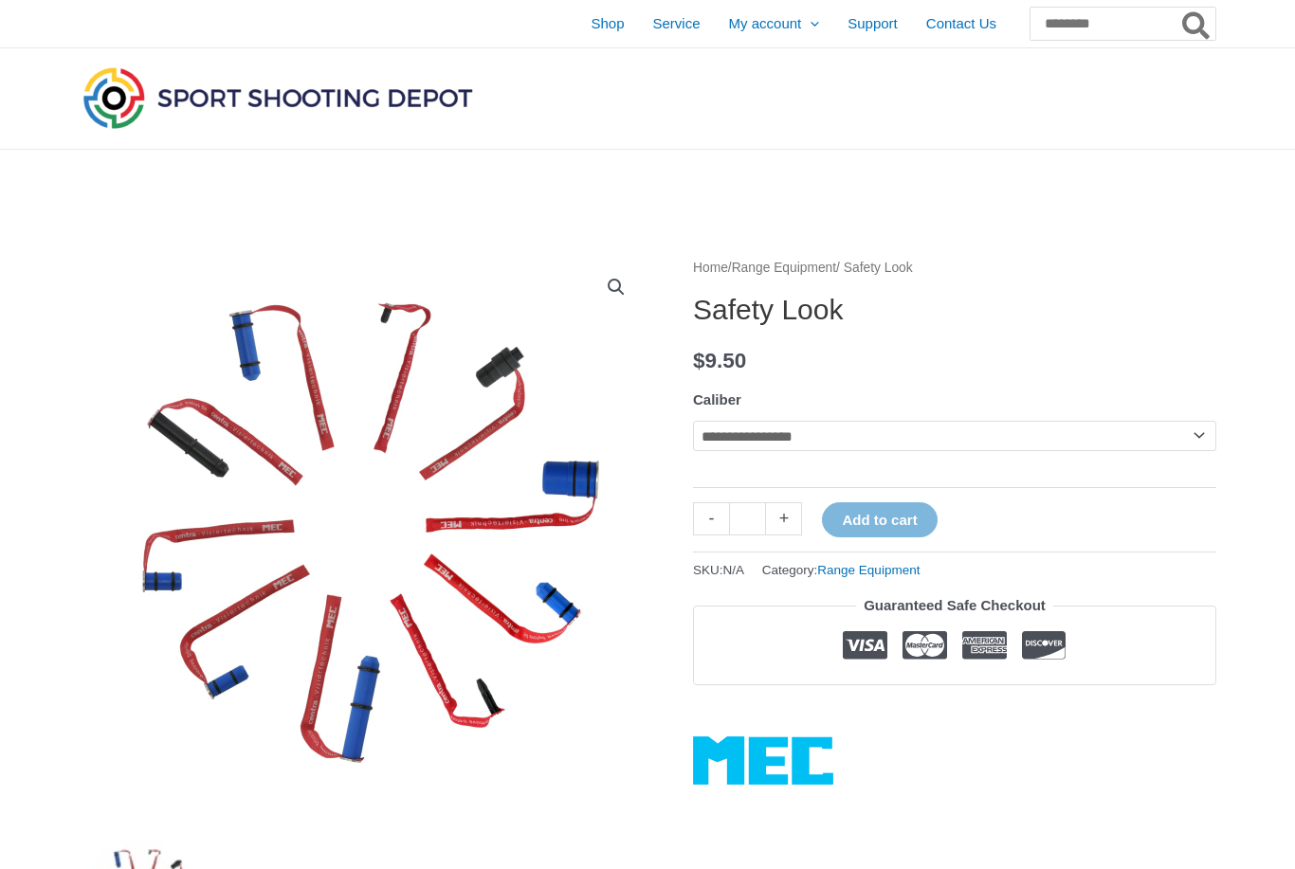
click at [847, 430] on select "**********" at bounding box center [954, 436] width 523 height 30
select select "**"
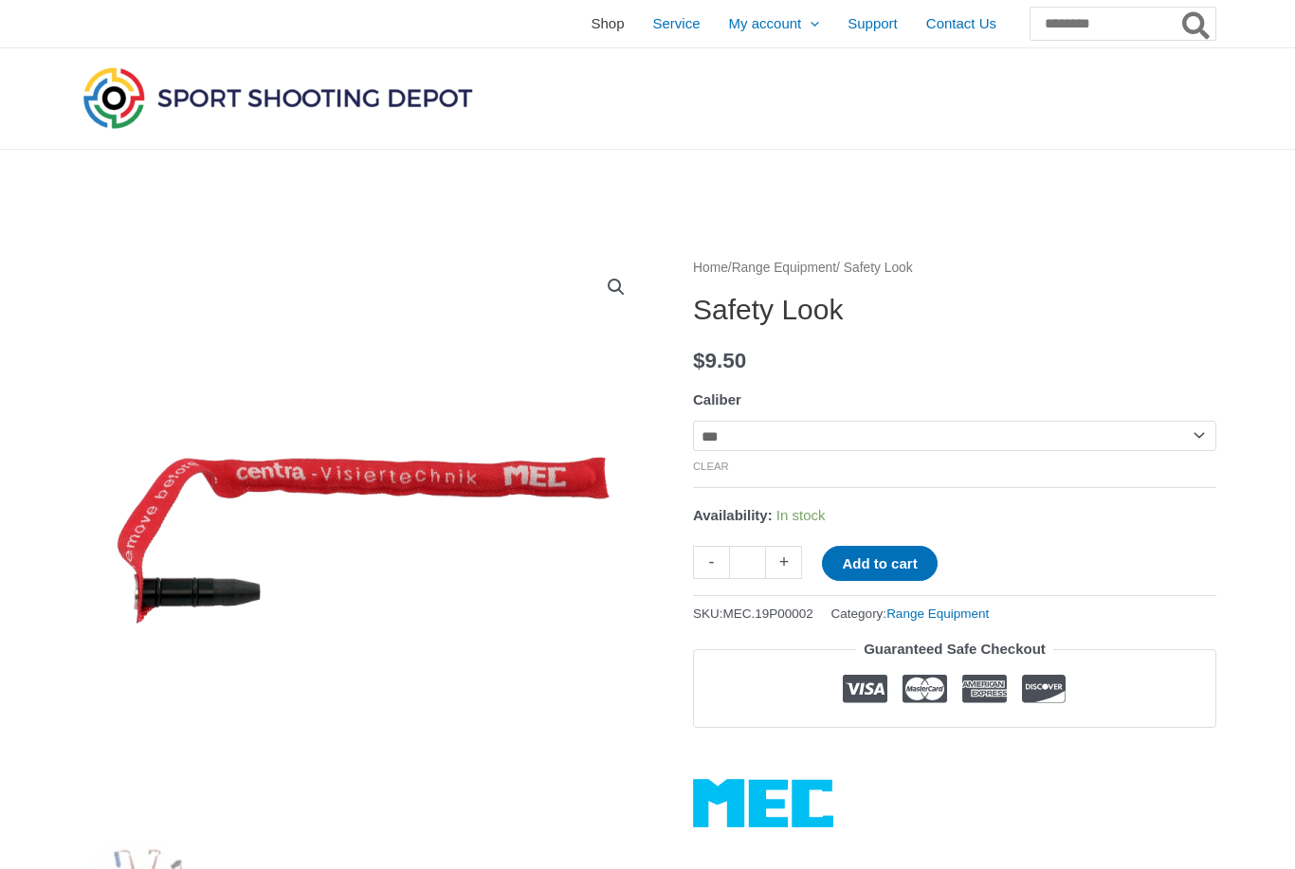
click at [591, 29] on span "Shop" at bounding box center [607, 23] width 33 height 47
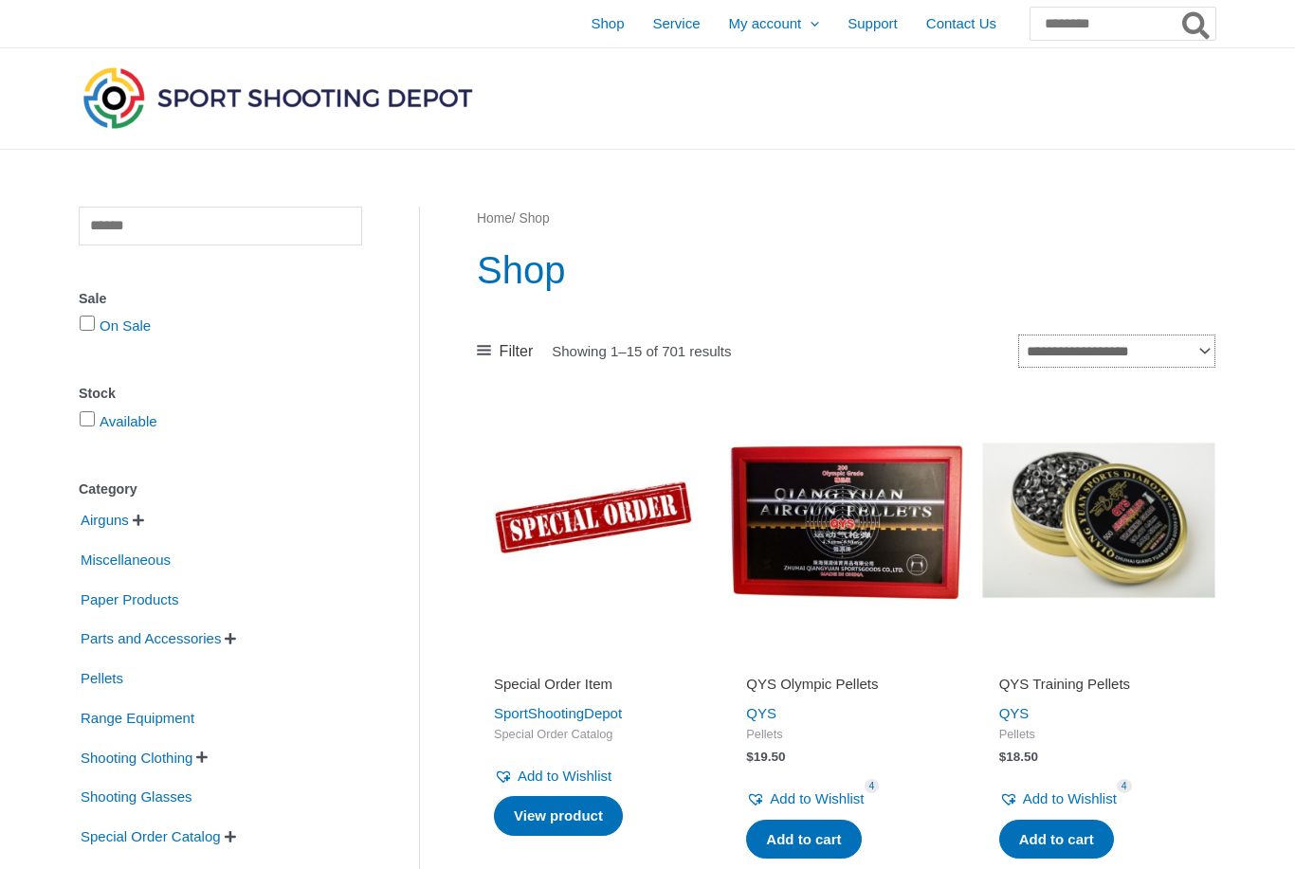
click at [1188, 346] on select "**********" at bounding box center [1116, 351] width 197 height 33
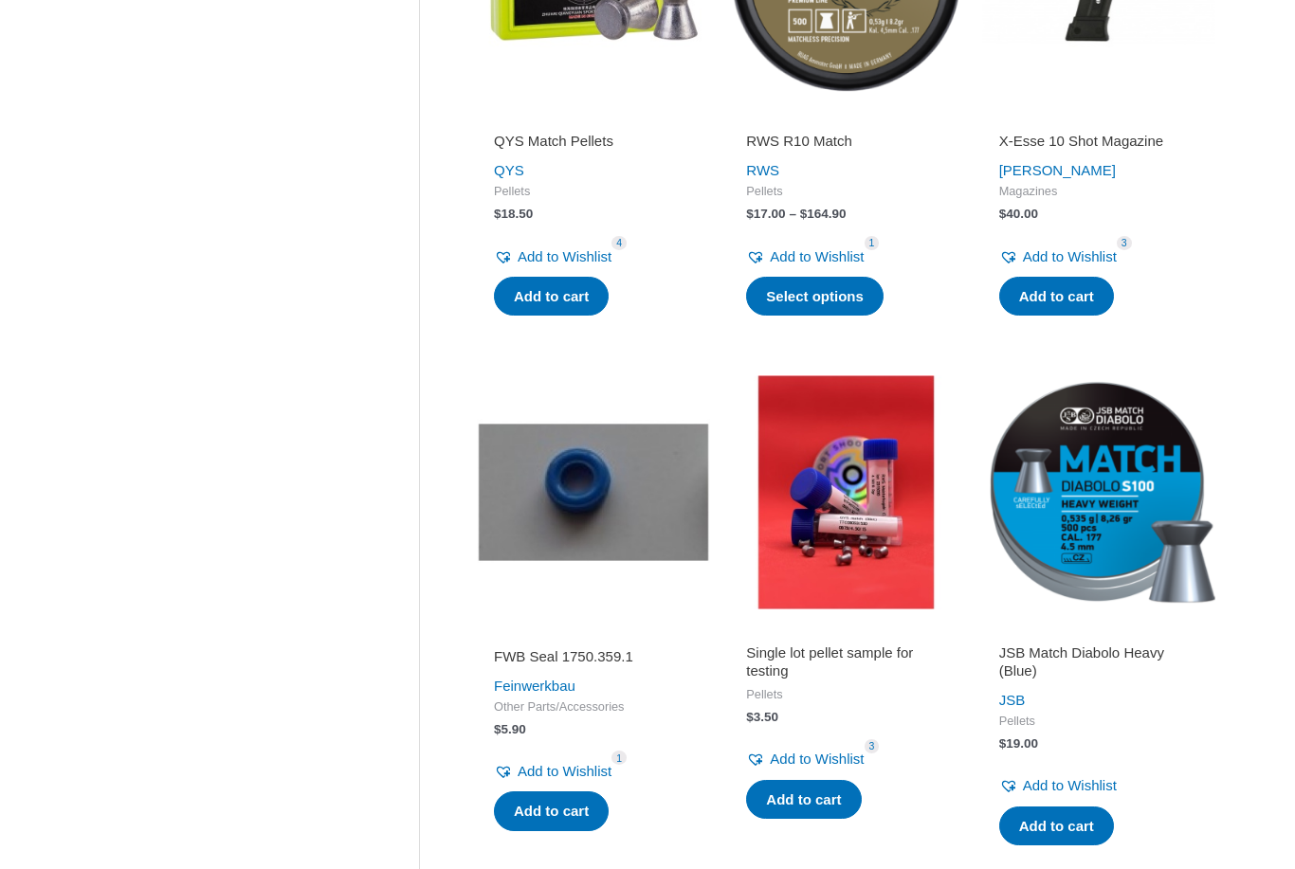
scroll to position [1060, 0]
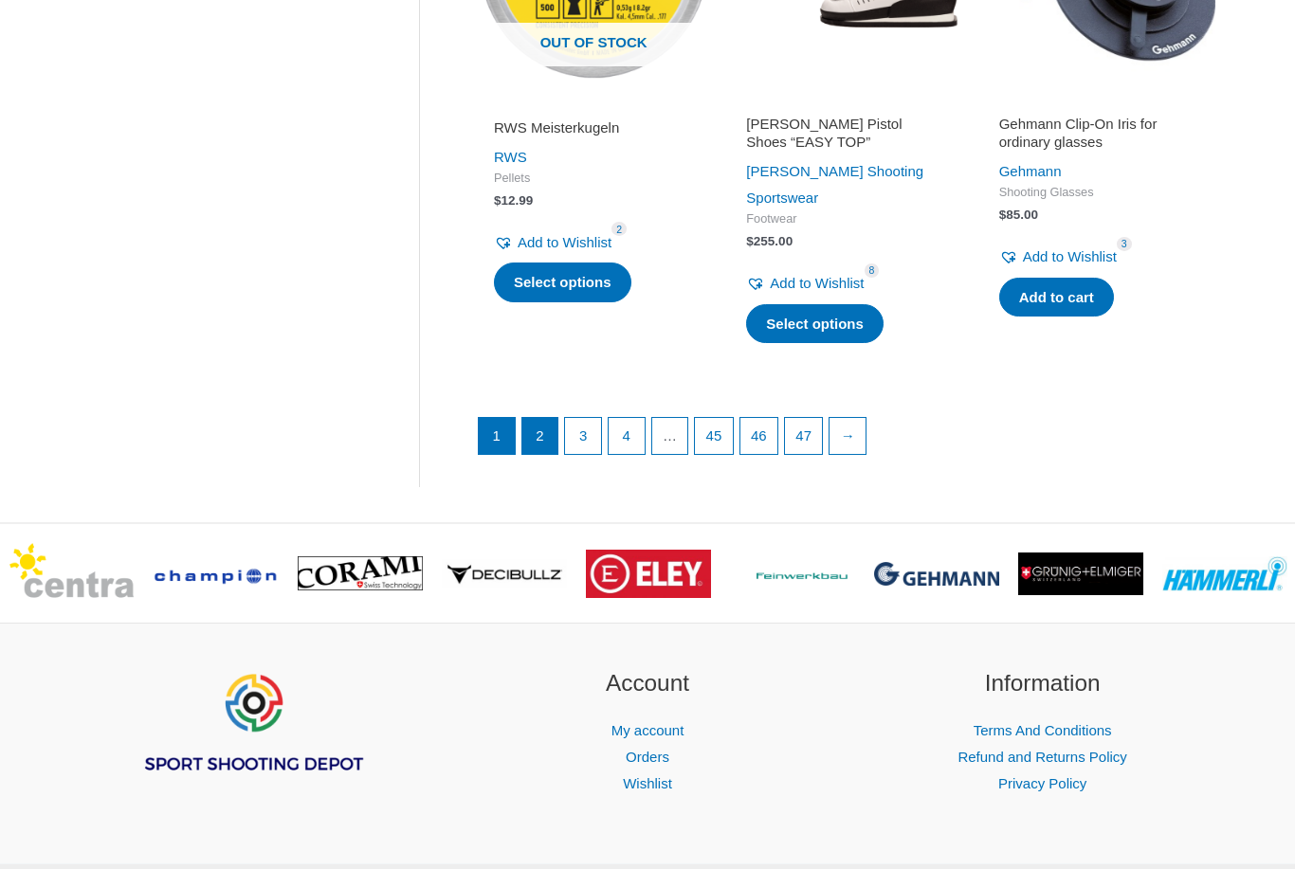
click at [539, 419] on link "2" at bounding box center [540, 437] width 36 height 36
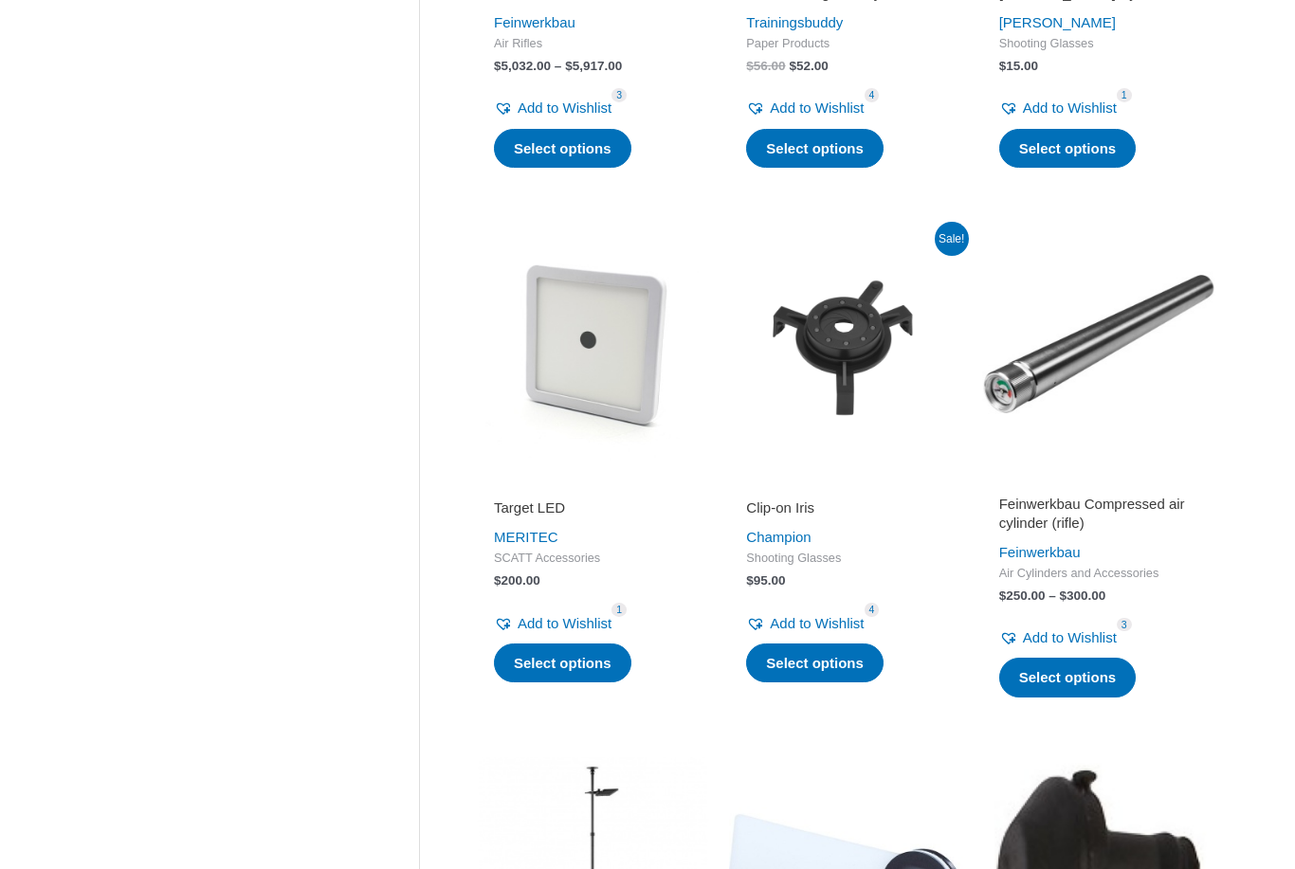
scroll to position [1736, 0]
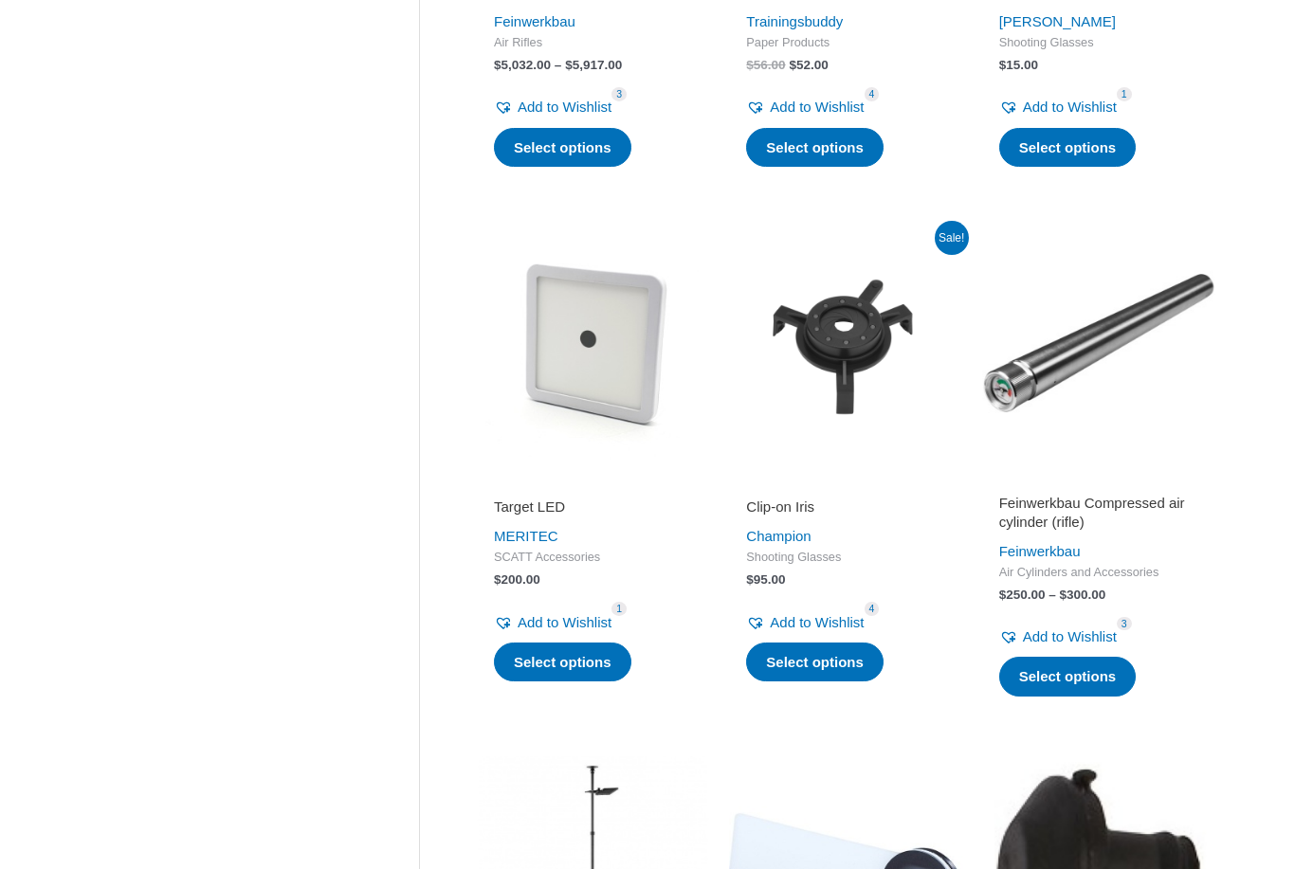
click at [657, 381] on img at bounding box center [593, 343] width 233 height 233
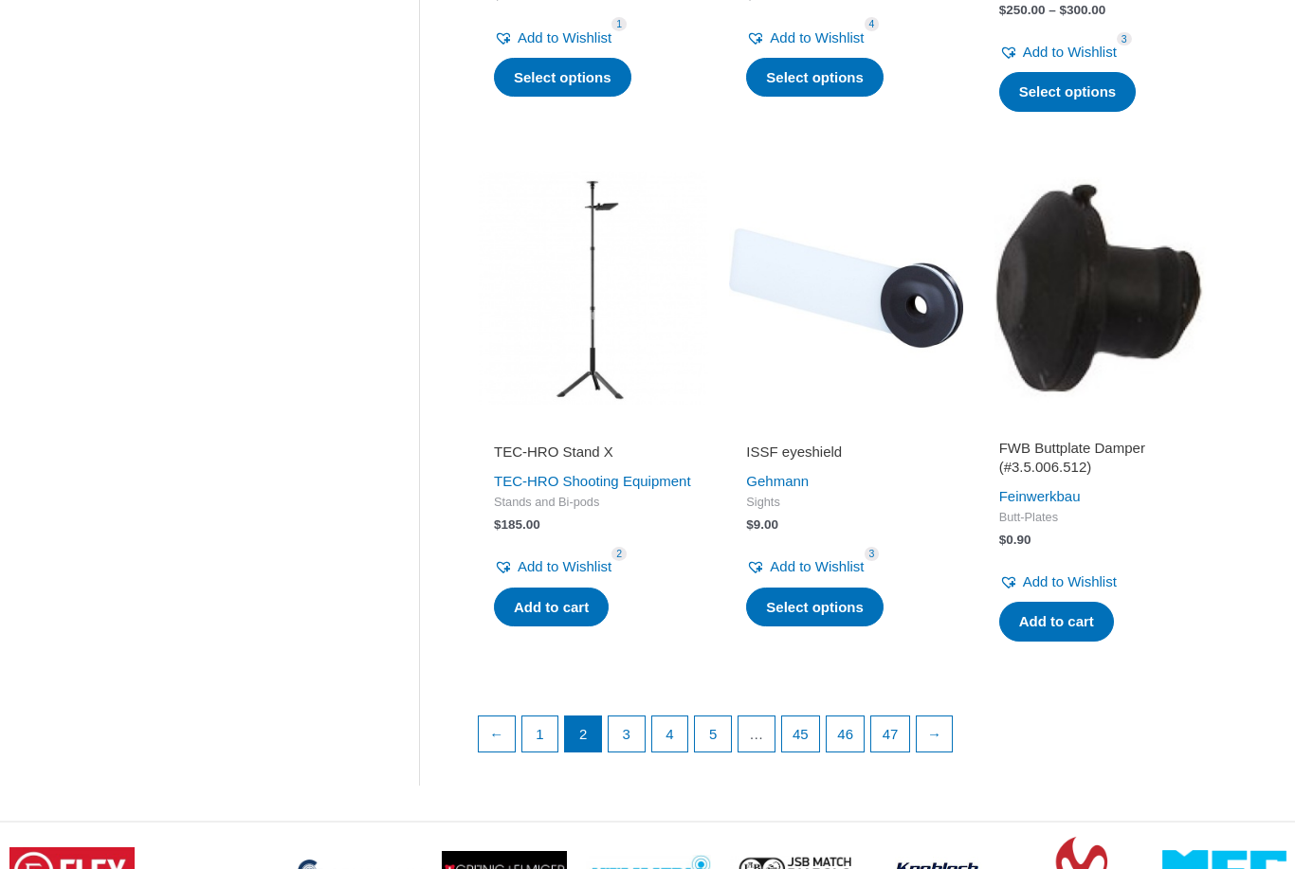
scroll to position [2321, 0]
click at [633, 728] on link "3" at bounding box center [627, 735] width 36 height 36
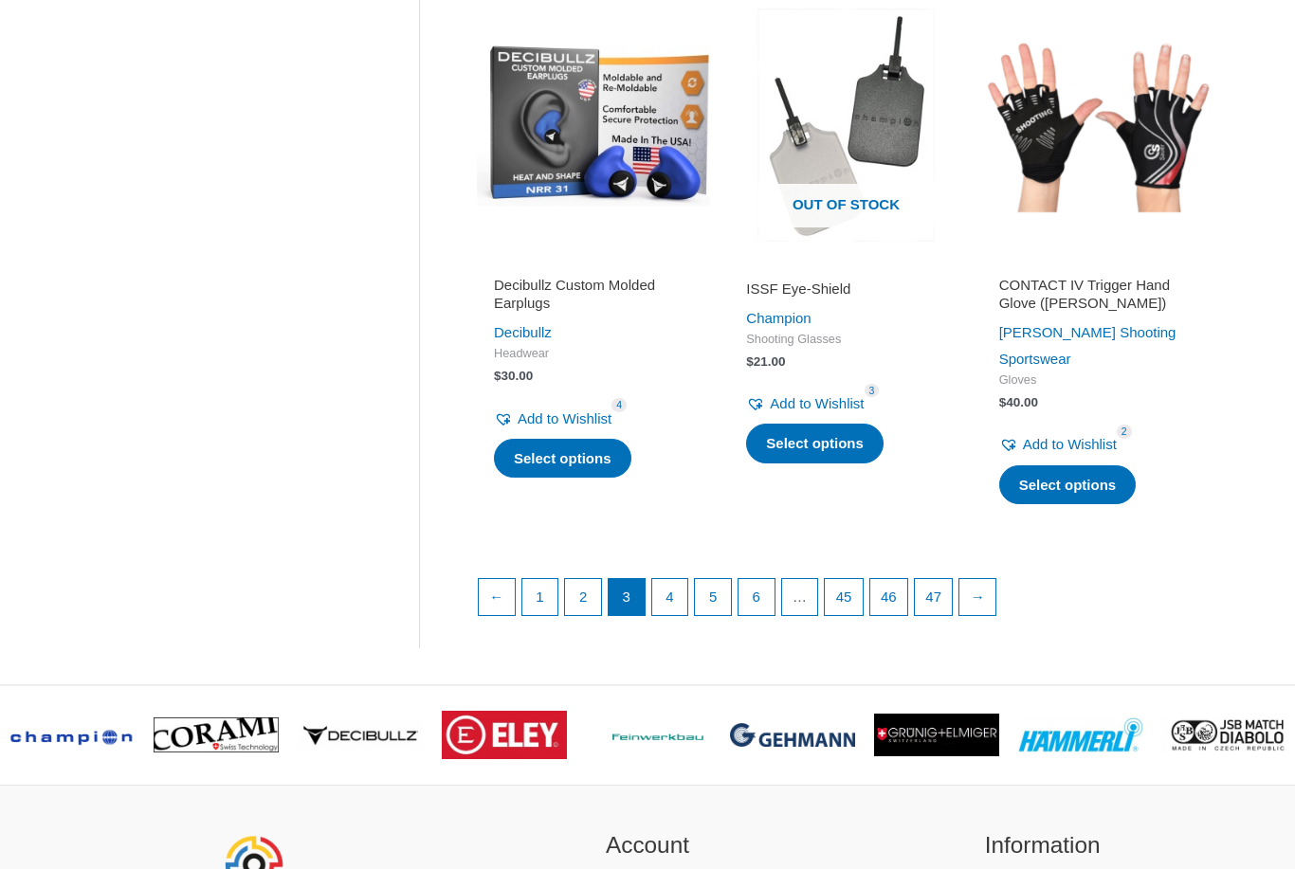
scroll to position [2609, 0]
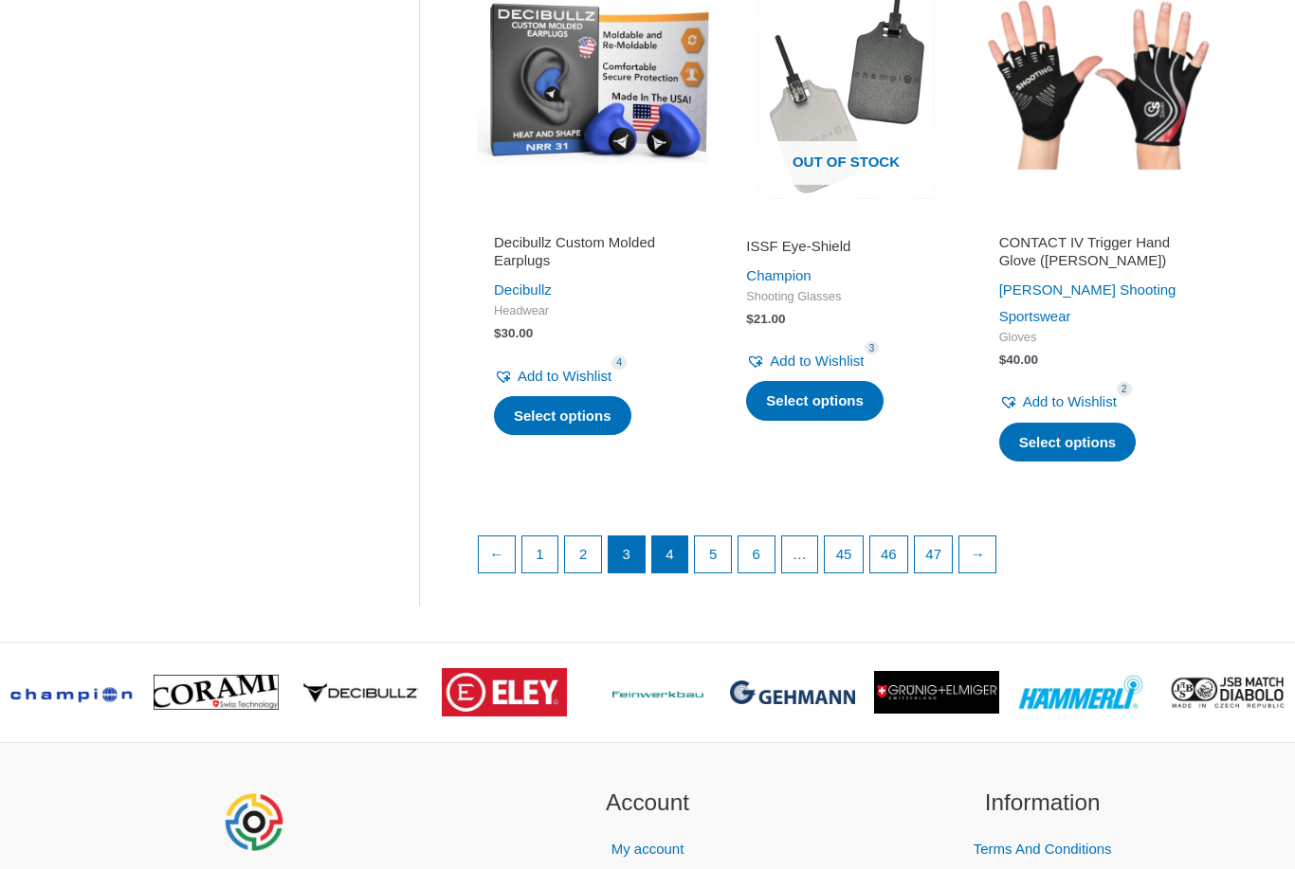
click at [671, 537] on link "4" at bounding box center [670, 555] width 36 height 36
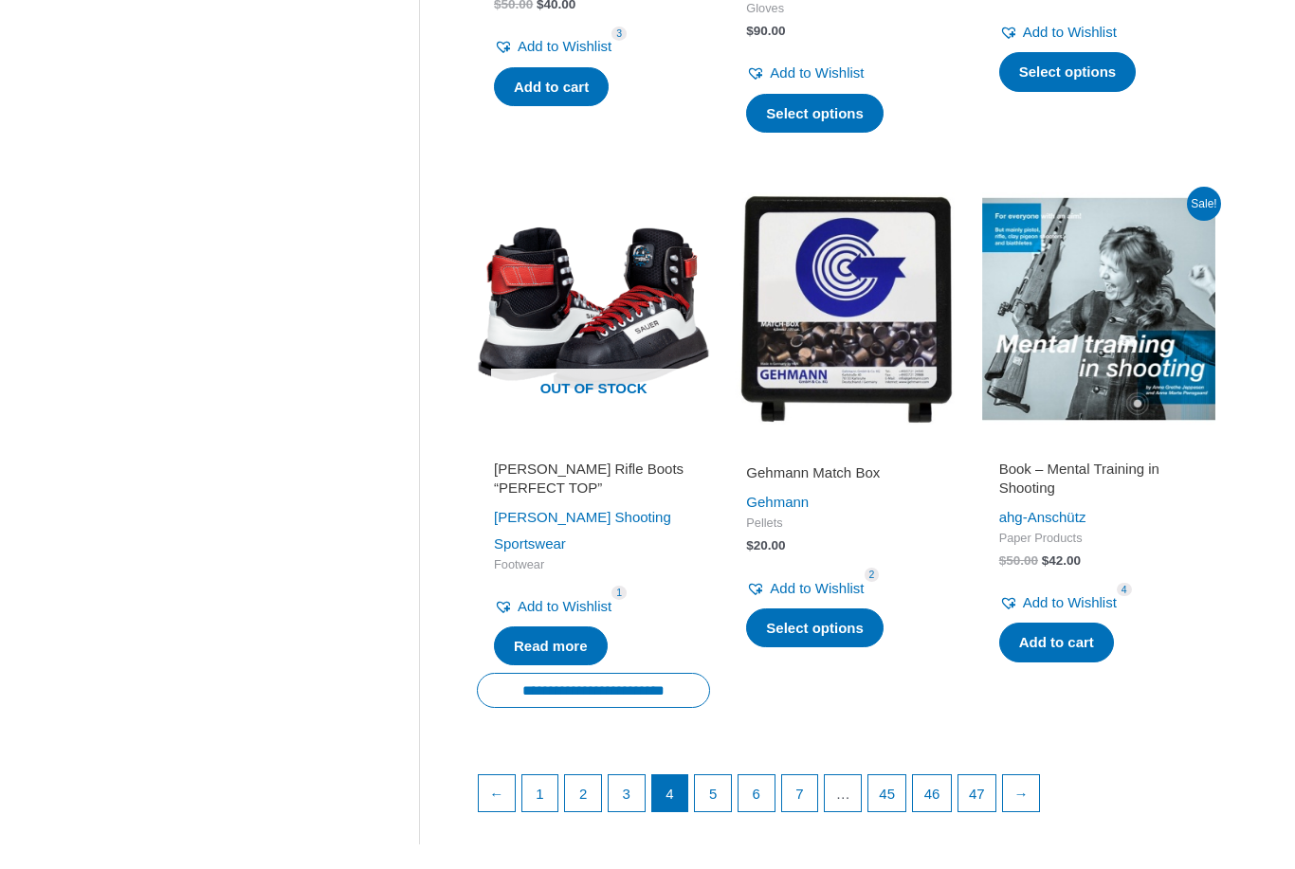
scroll to position [2368, 0]
click at [705, 775] on link "5" at bounding box center [713, 793] width 36 height 36
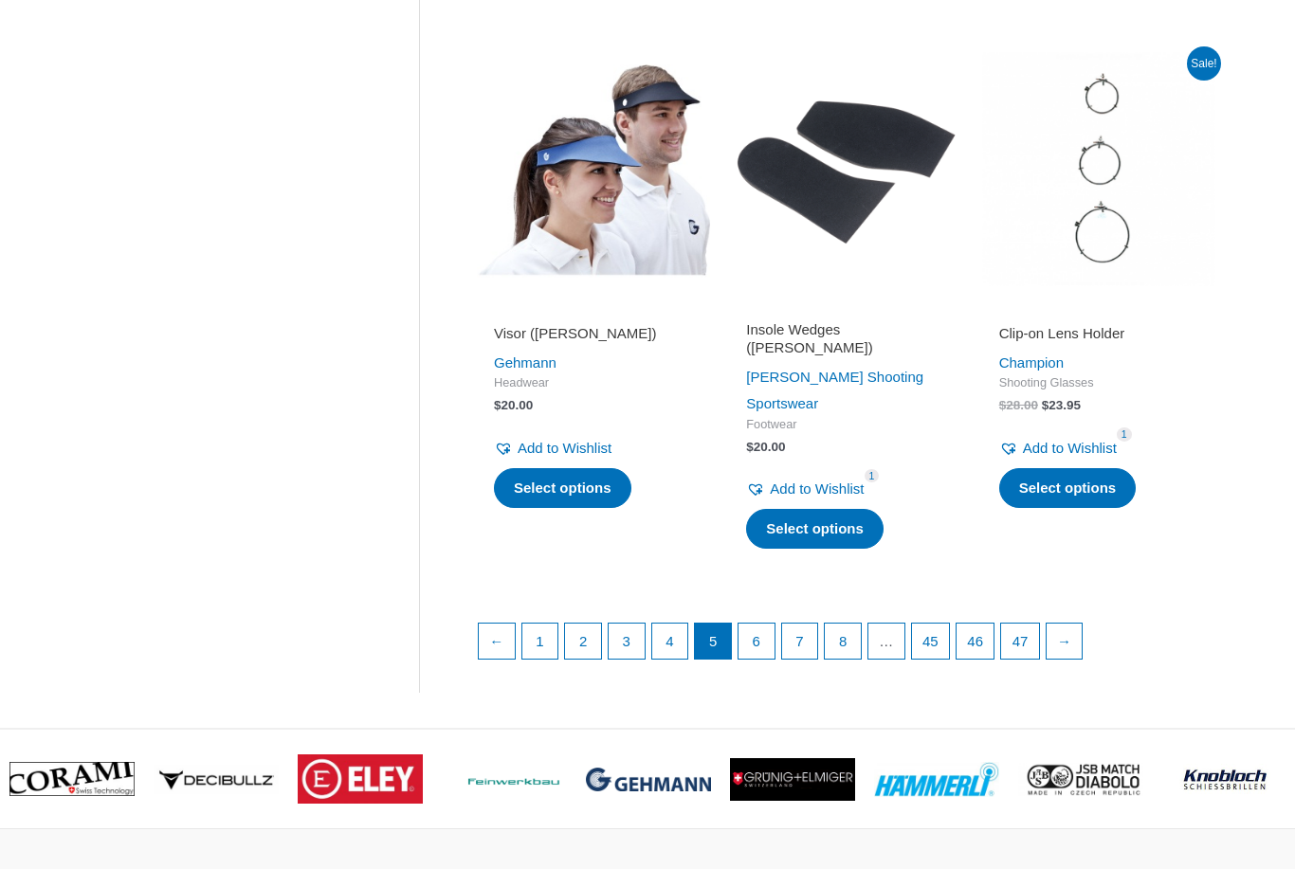
scroll to position [2495, 0]
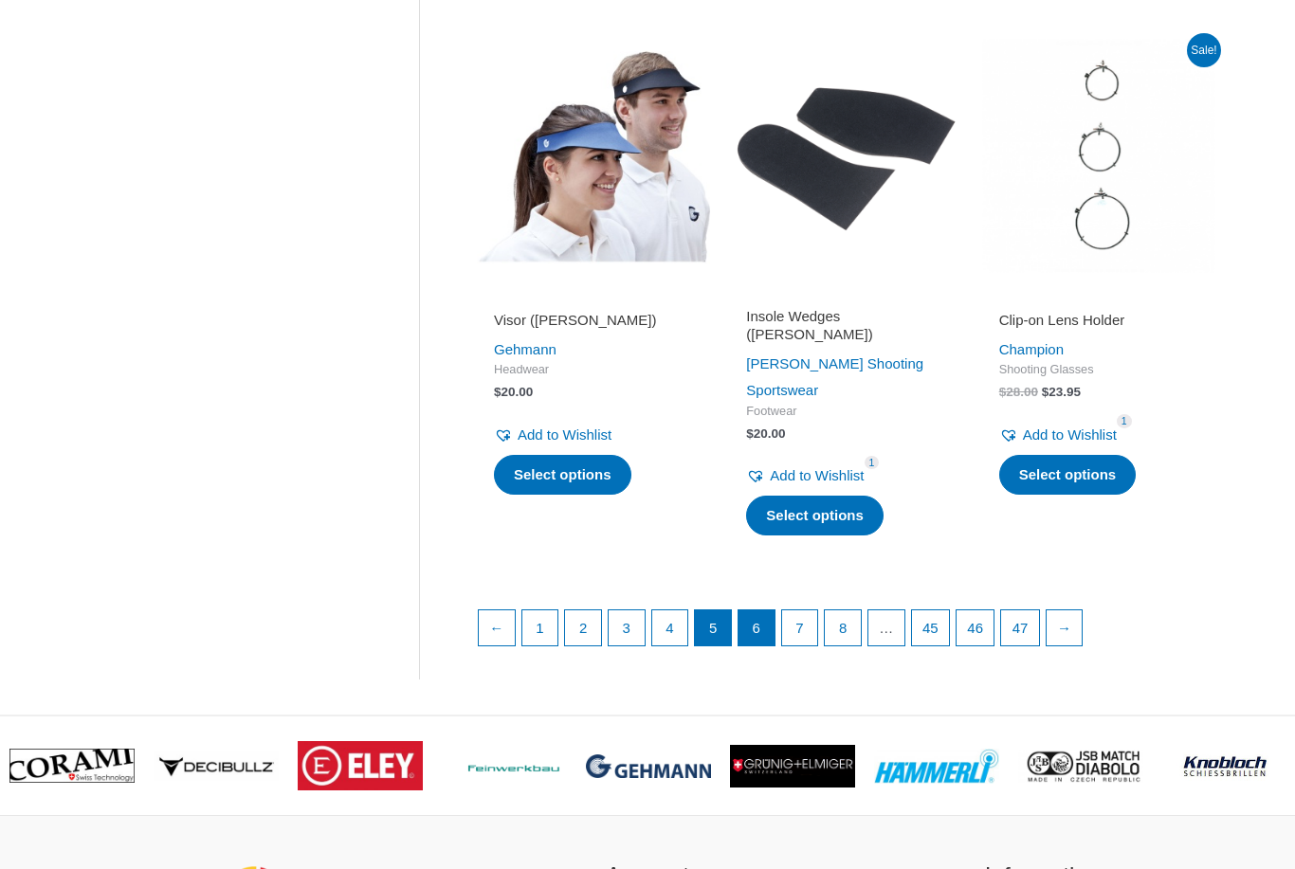
click at [766, 610] on link "6" at bounding box center [756, 628] width 36 height 36
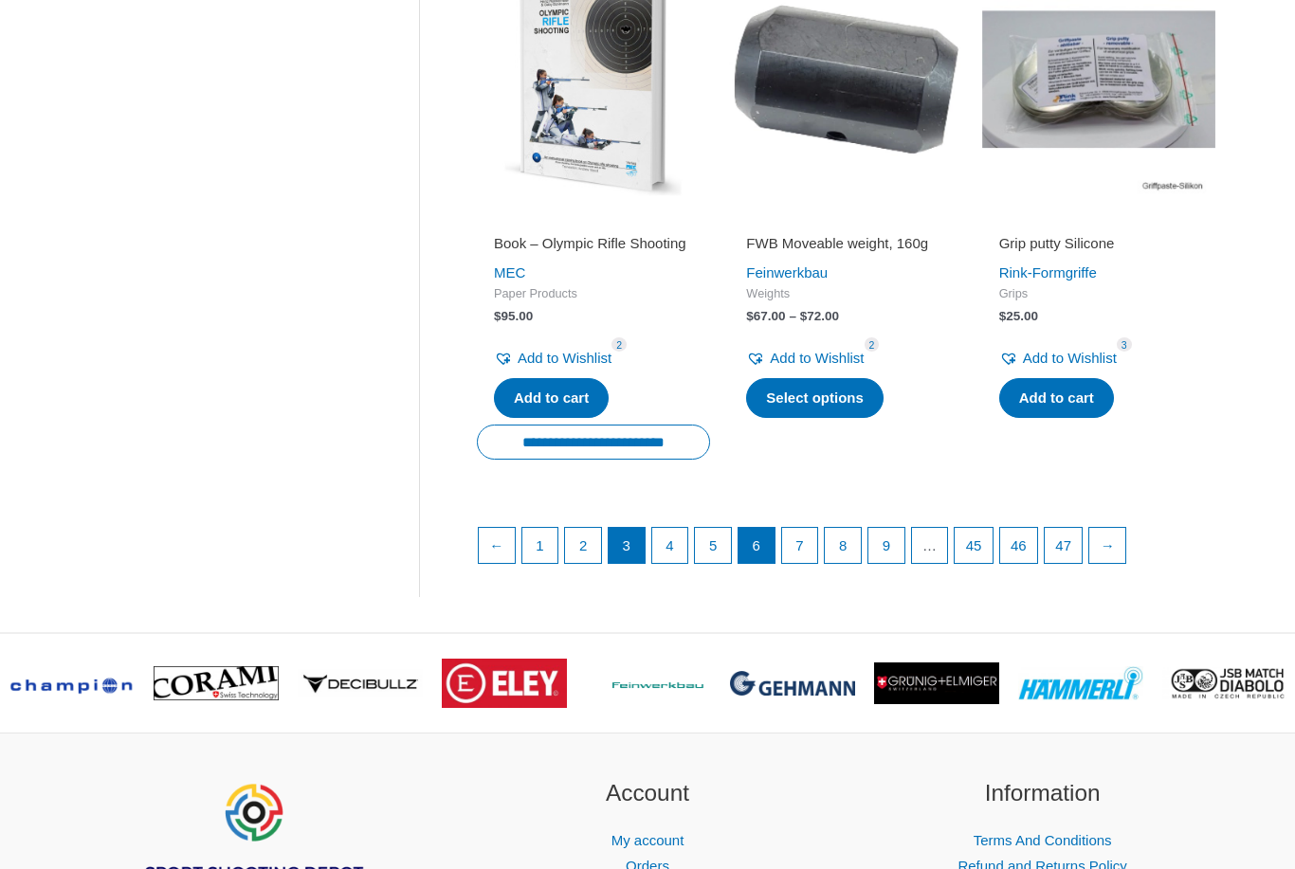
scroll to position [2615, 0]
click at [629, 564] on link "3" at bounding box center [627, 546] width 36 height 36
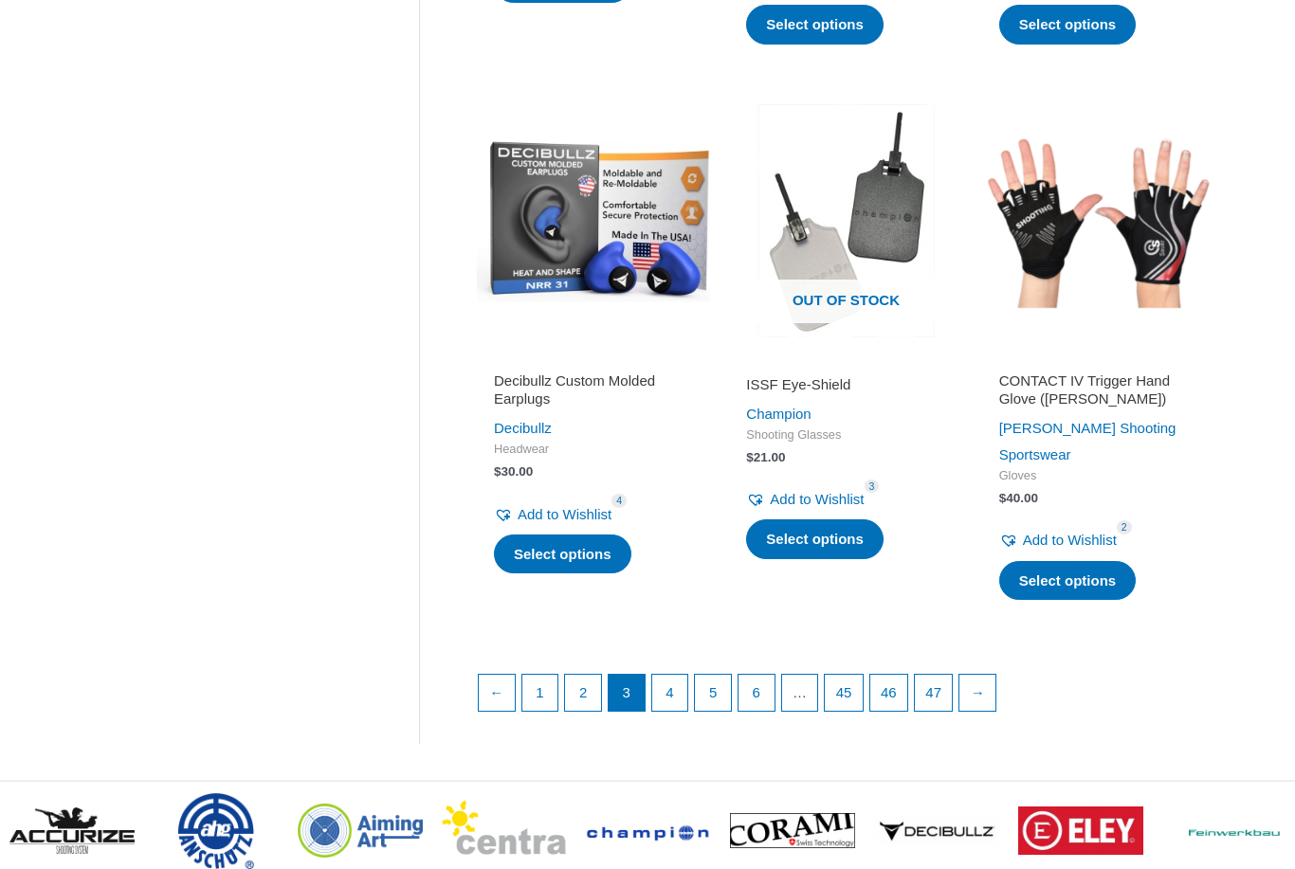
scroll to position [2495, 0]
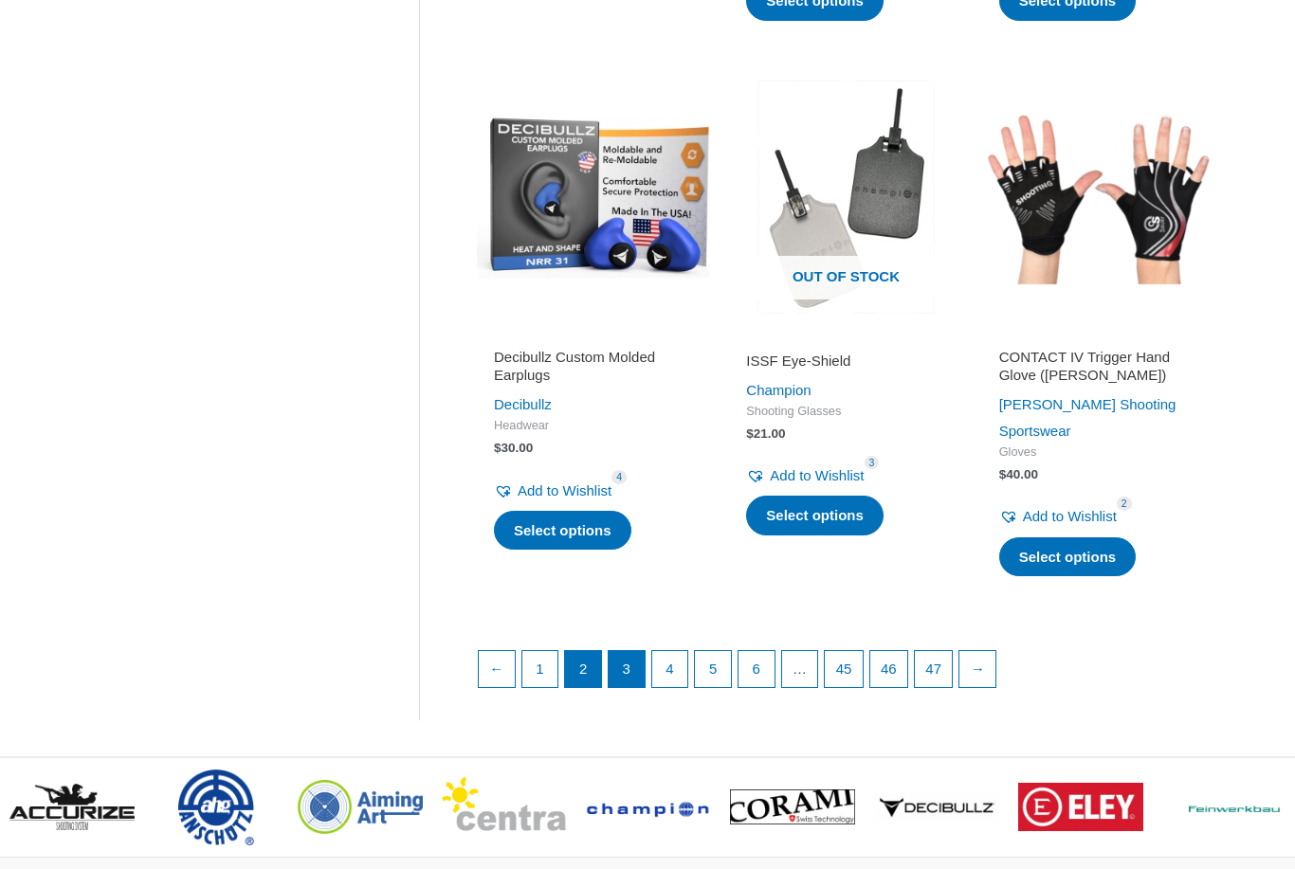
click at [580, 651] on link "2" at bounding box center [583, 669] width 36 height 36
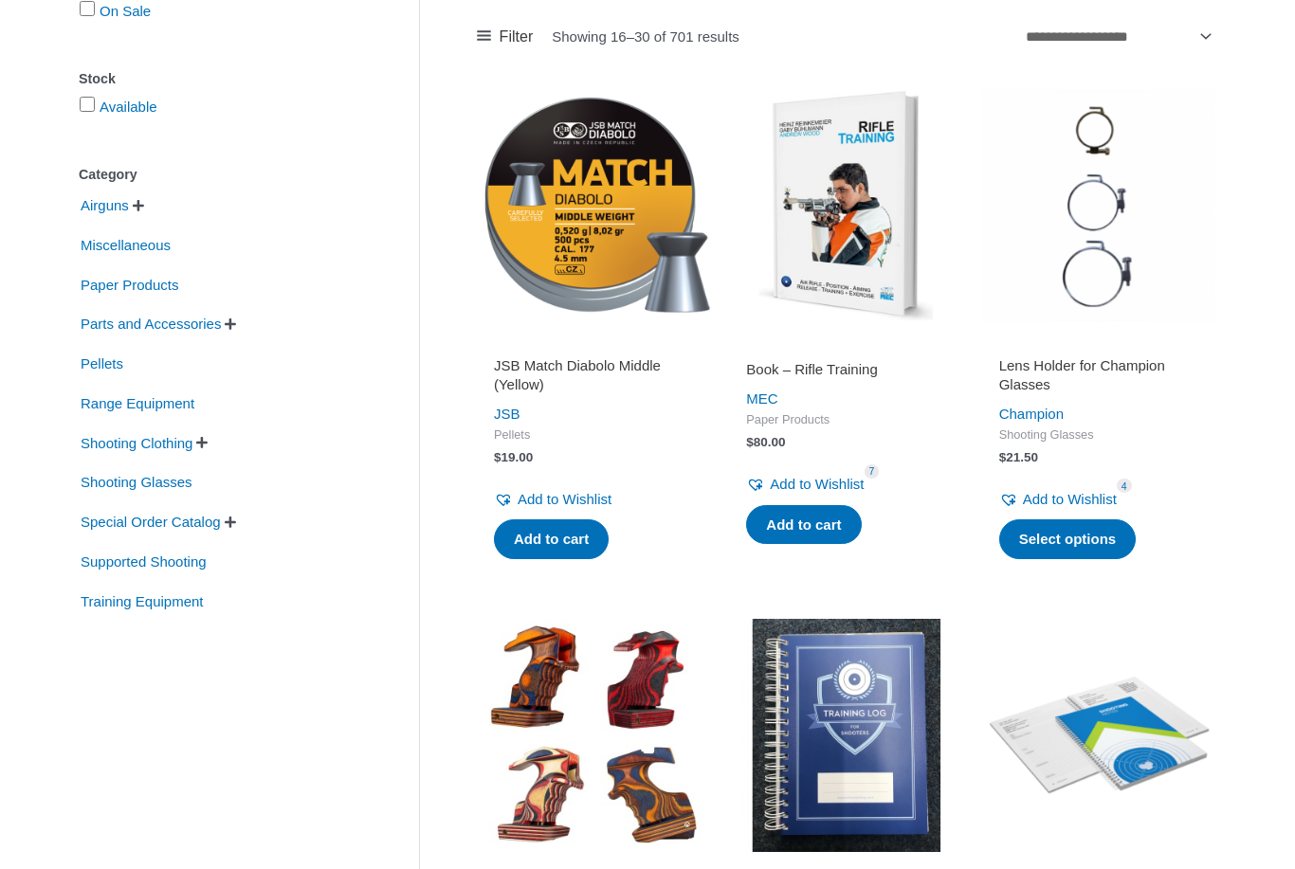
scroll to position [313, 0]
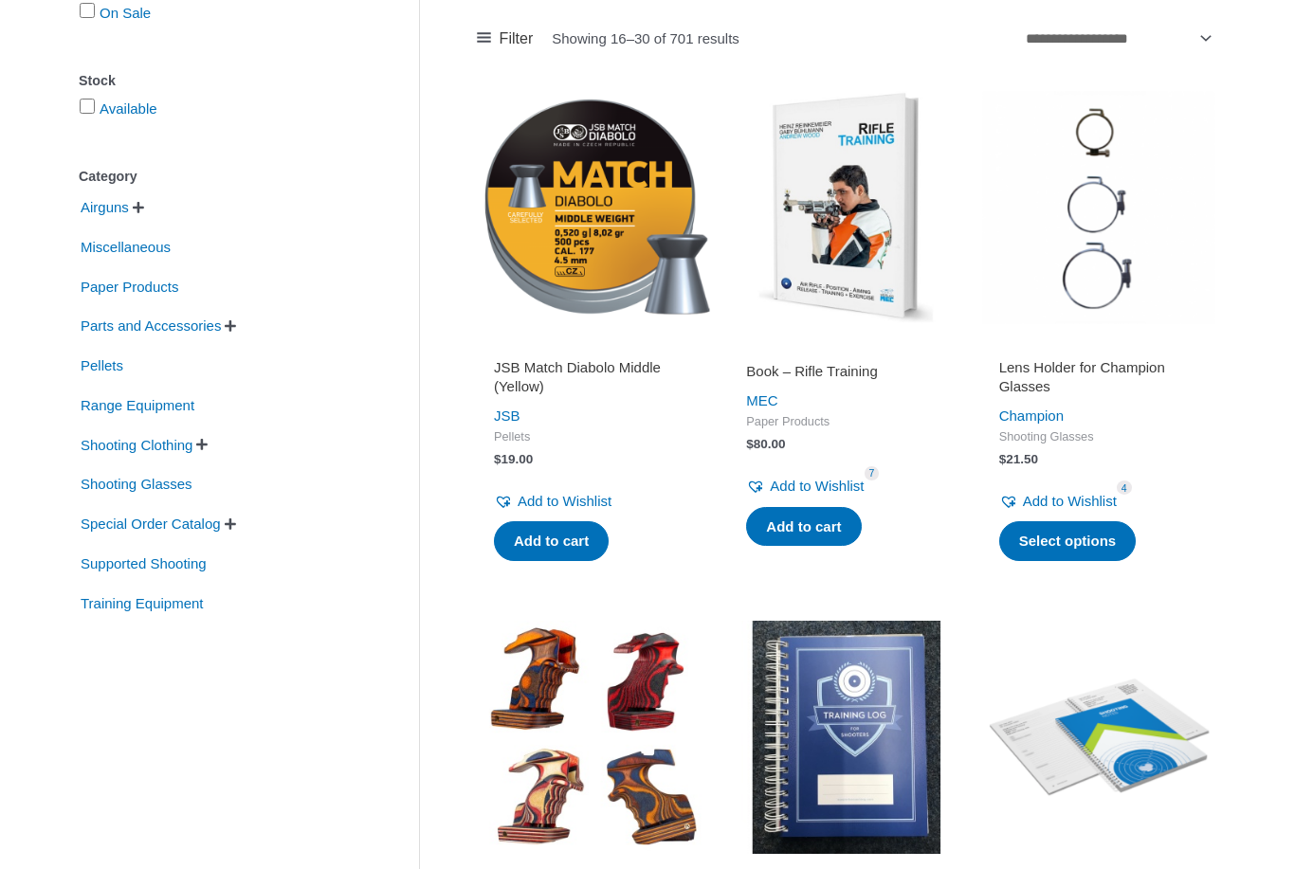
click at [881, 260] on img at bounding box center [845, 207] width 233 height 233
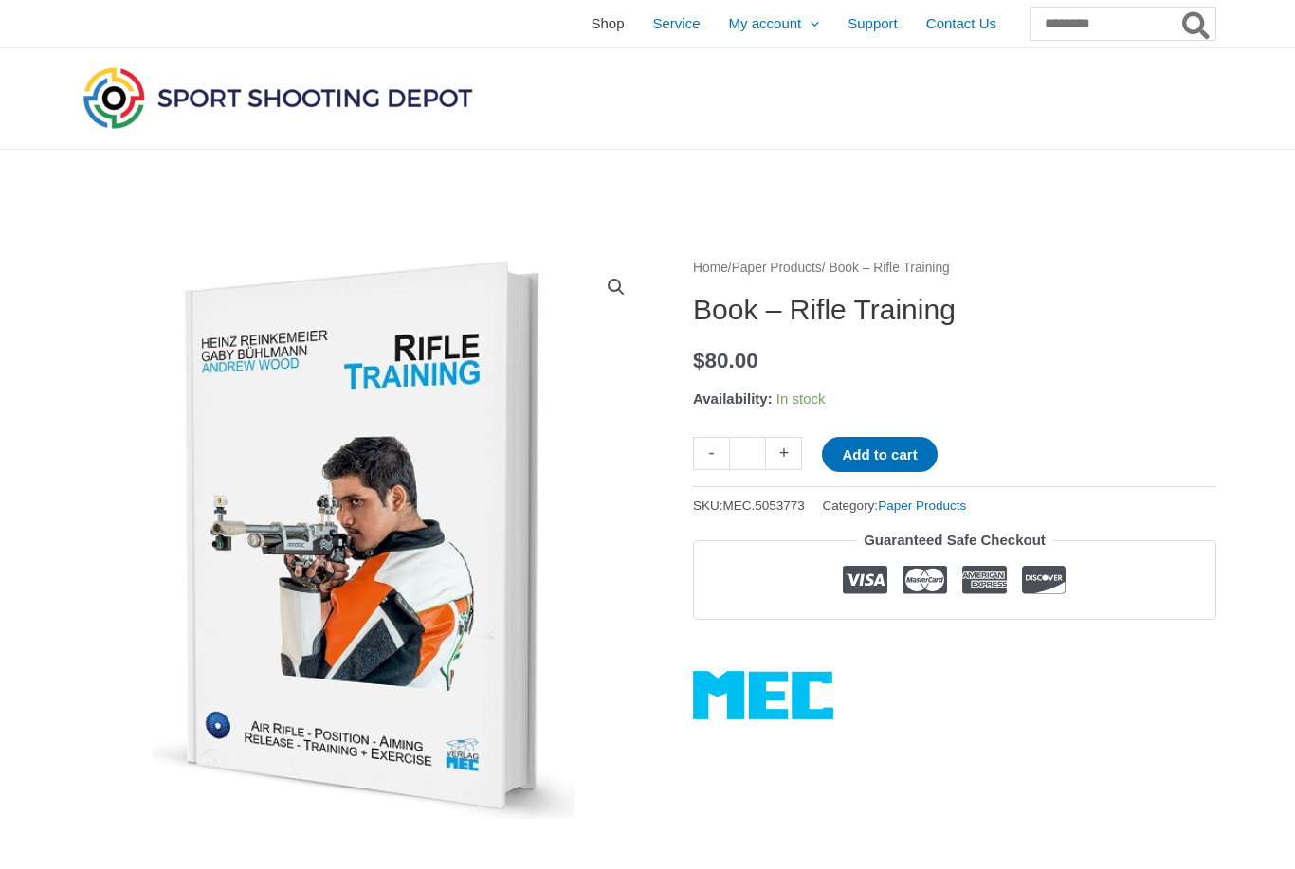
click at [591, 27] on span "Shop" at bounding box center [607, 23] width 33 height 47
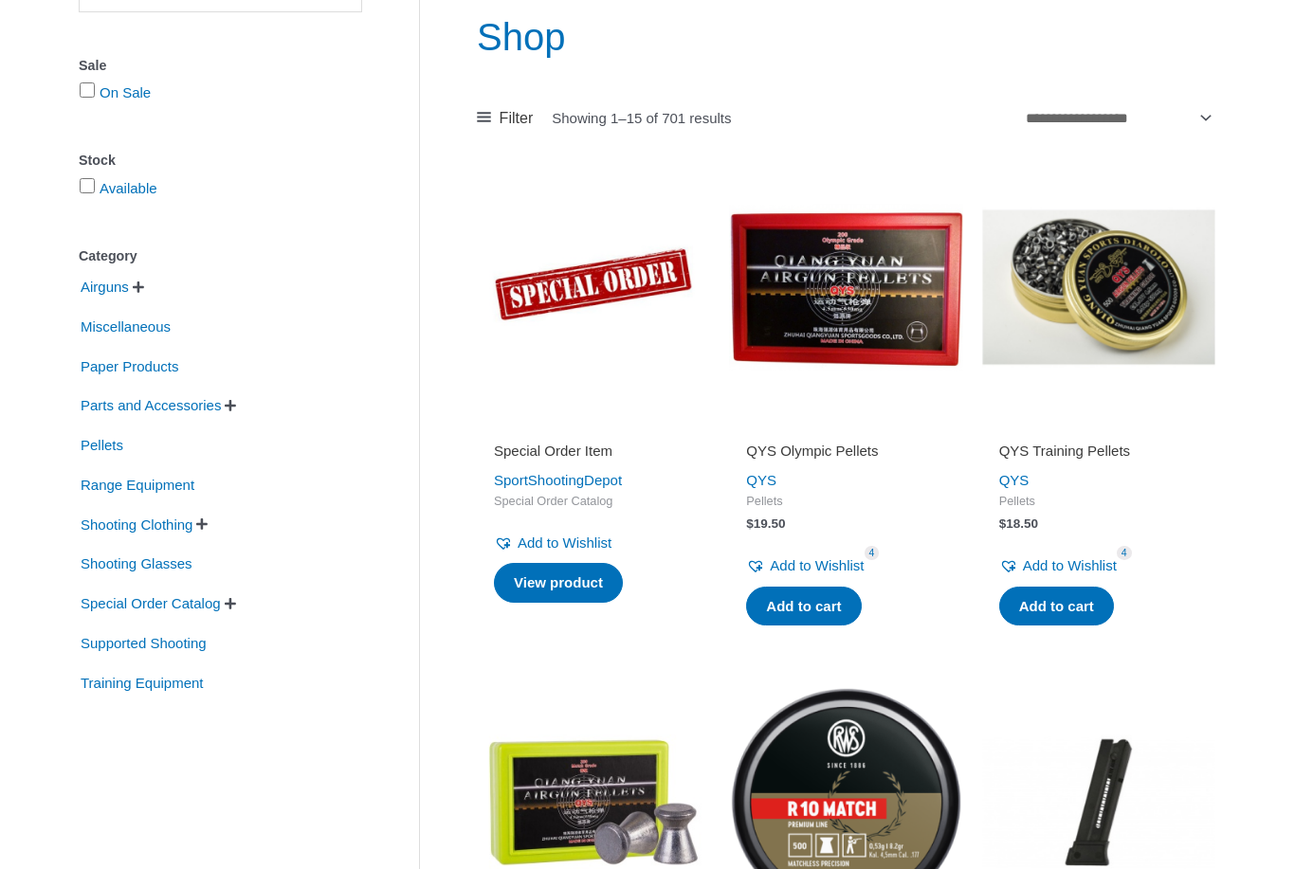
scroll to position [233, 0]
click at [171, 372] on span "Paper Products" at bounding box center [129, 367] width 101 height 32
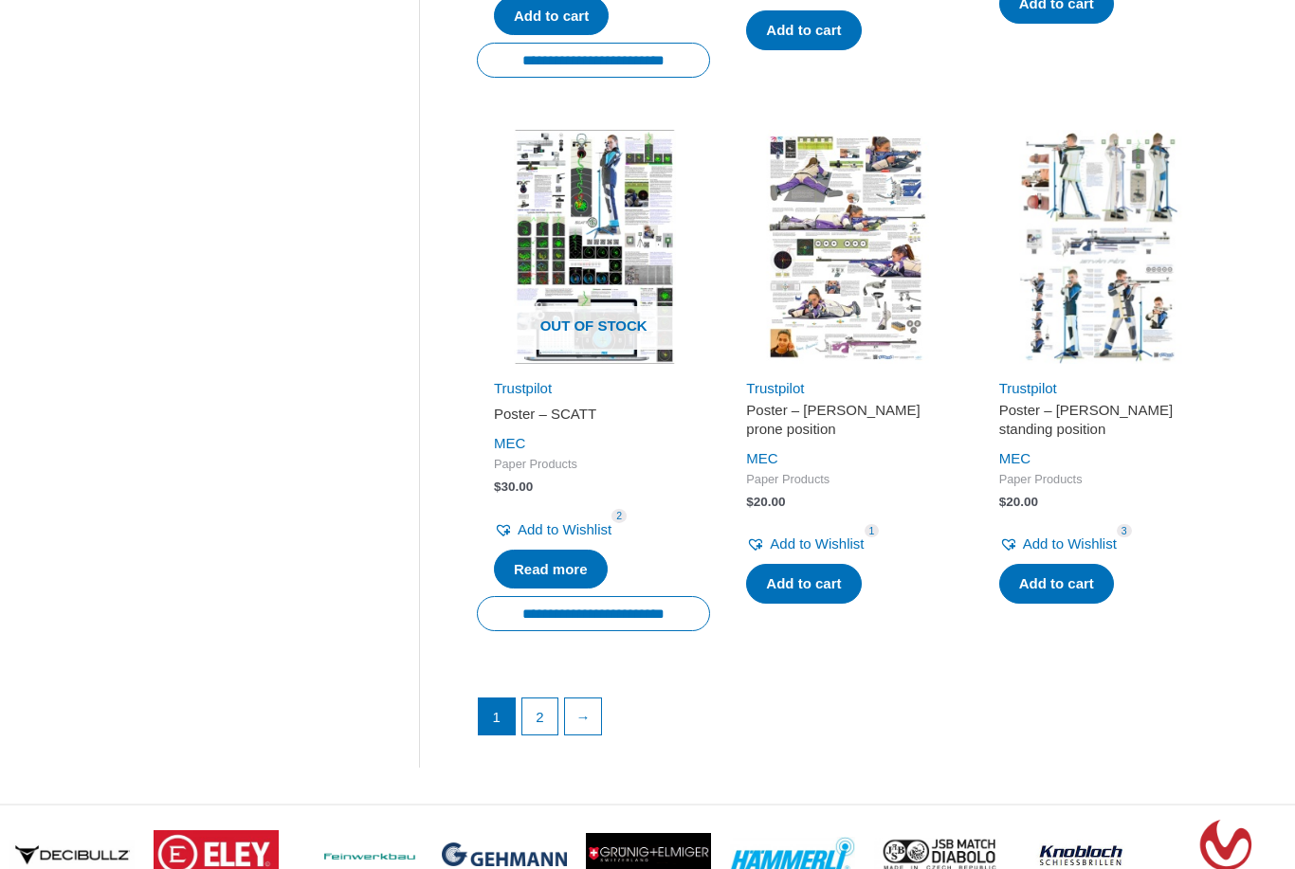
scroll to position [2416, 0]
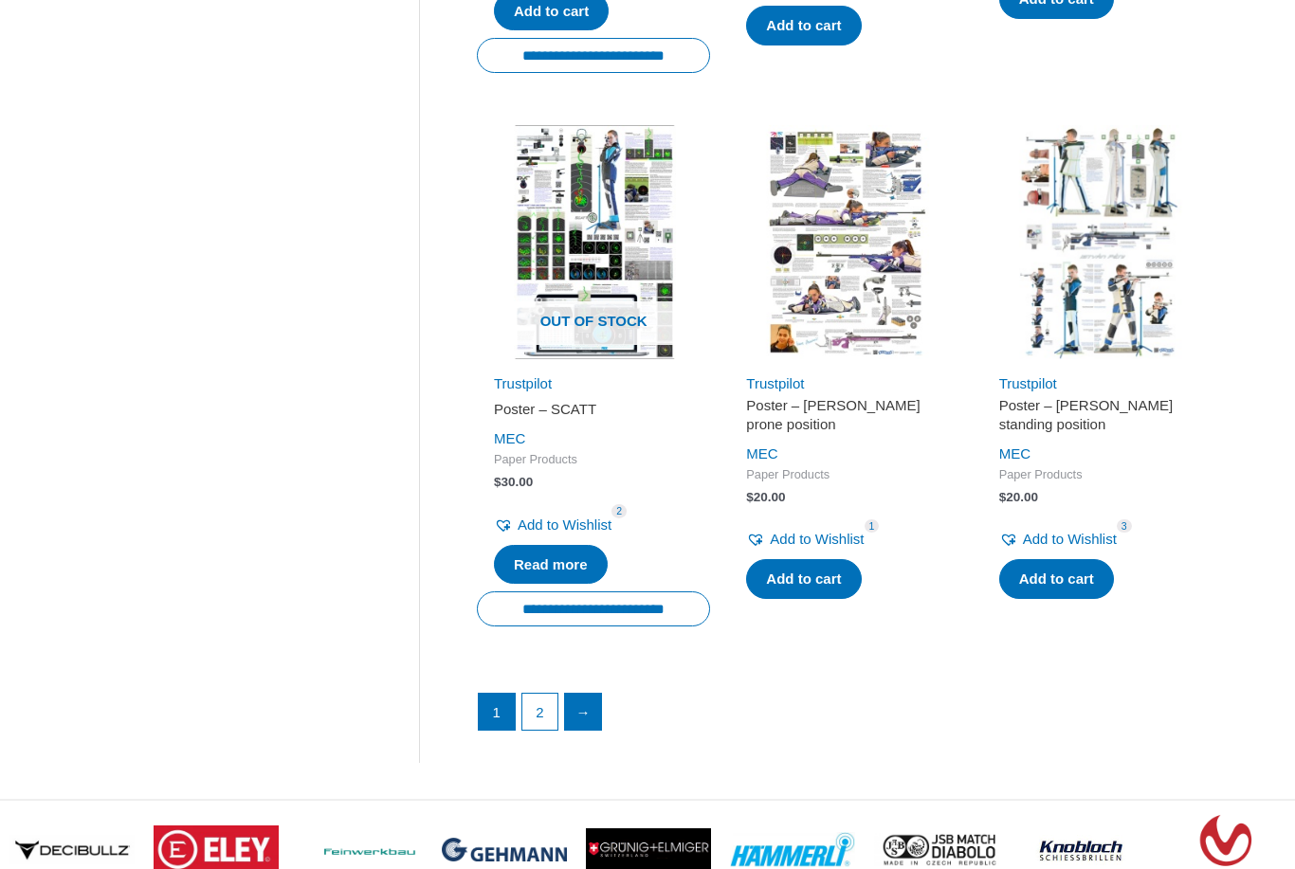
click at [591, 708] on link "→" at bounding box center [583, 713] width 36 height 36
